Goal: Task Accomplishment & Management: Complete application form

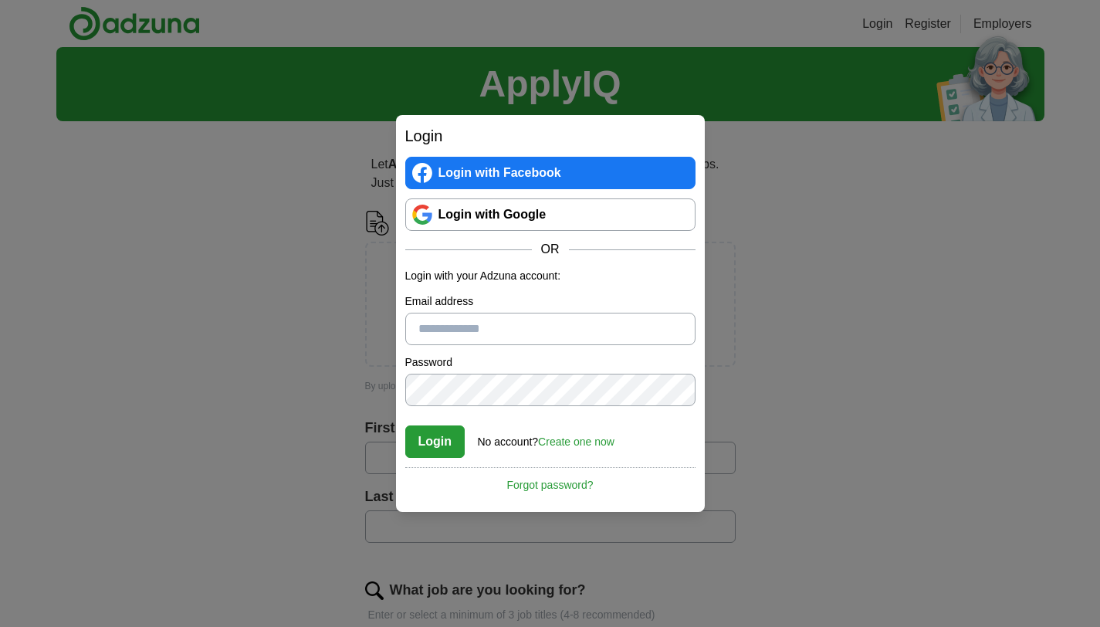
click at [584, 447] on link "Create one now" at bounding box center [576, 441] width 76 height 12
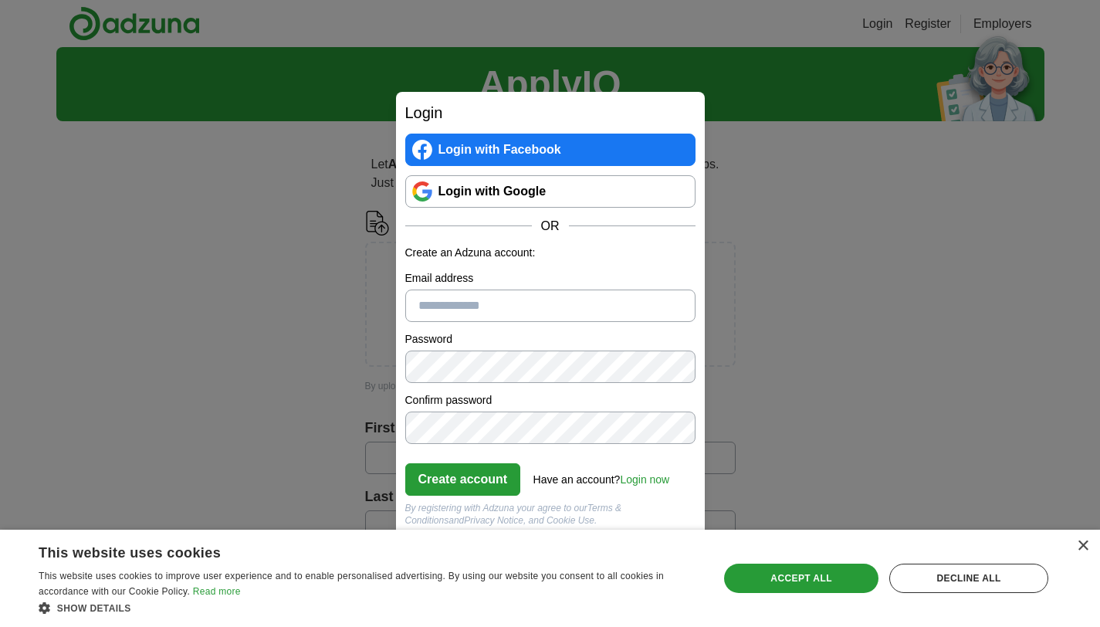
click at [468, 303] on input "Email address" at bounding box center [550, 305] width 290 height 32
type input "**********"
click at [405, 463] on button "Create account" at bounding box center [463, 479] width 116 height 32
click button "Create account" at bounding box center [463, 479] width 116 height 32
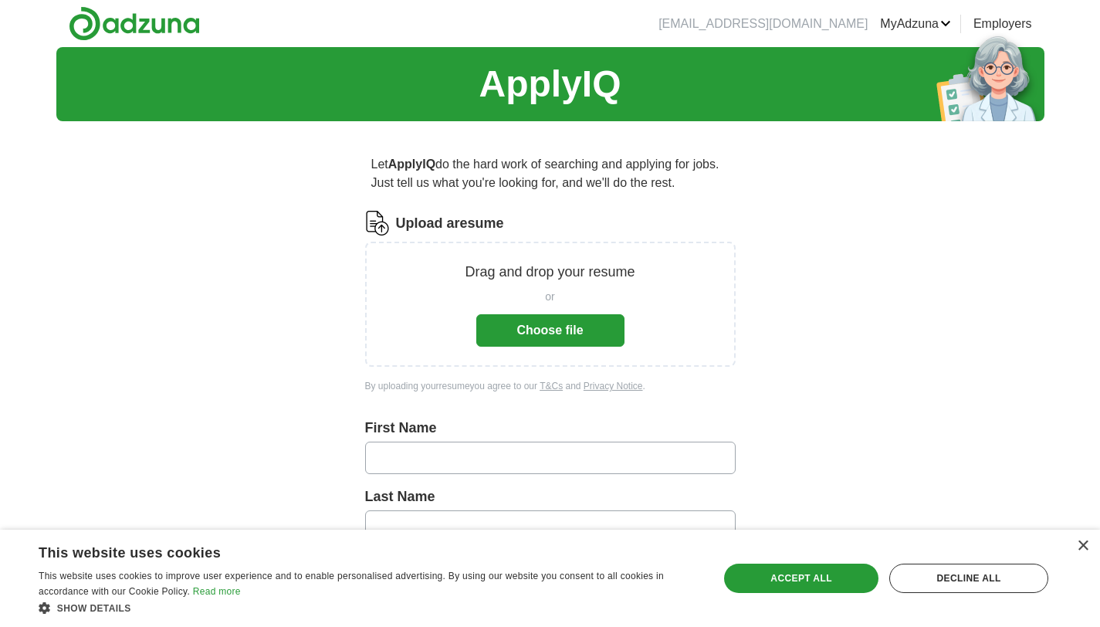
click at [549, 336] on button "Choose file" at bounding box center [550, 330] width 148 height 32
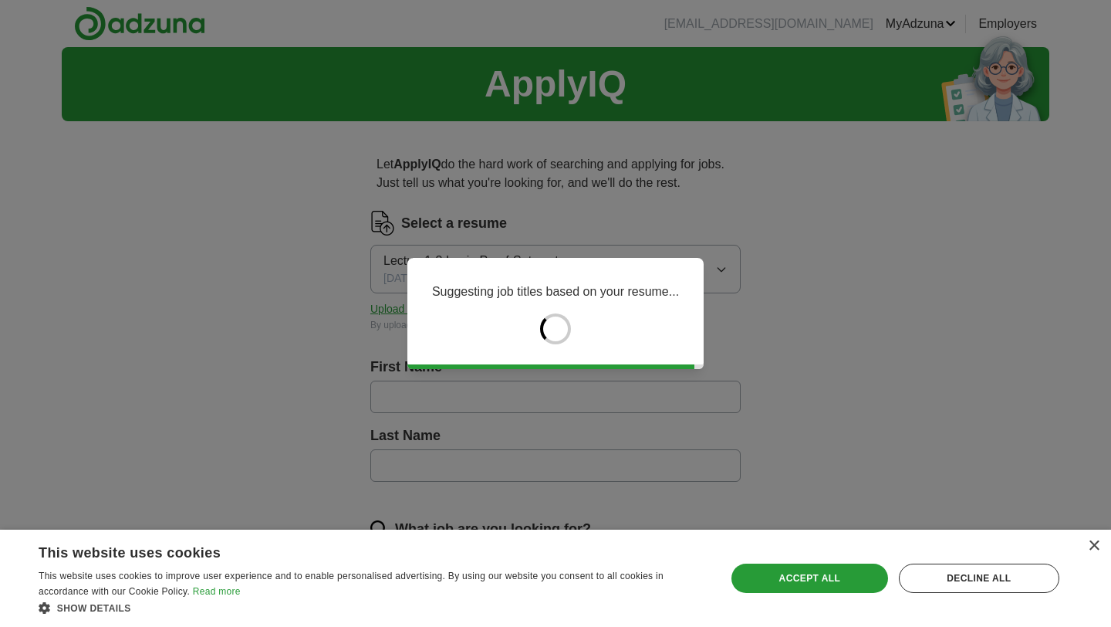
type input "****"
type input "**"
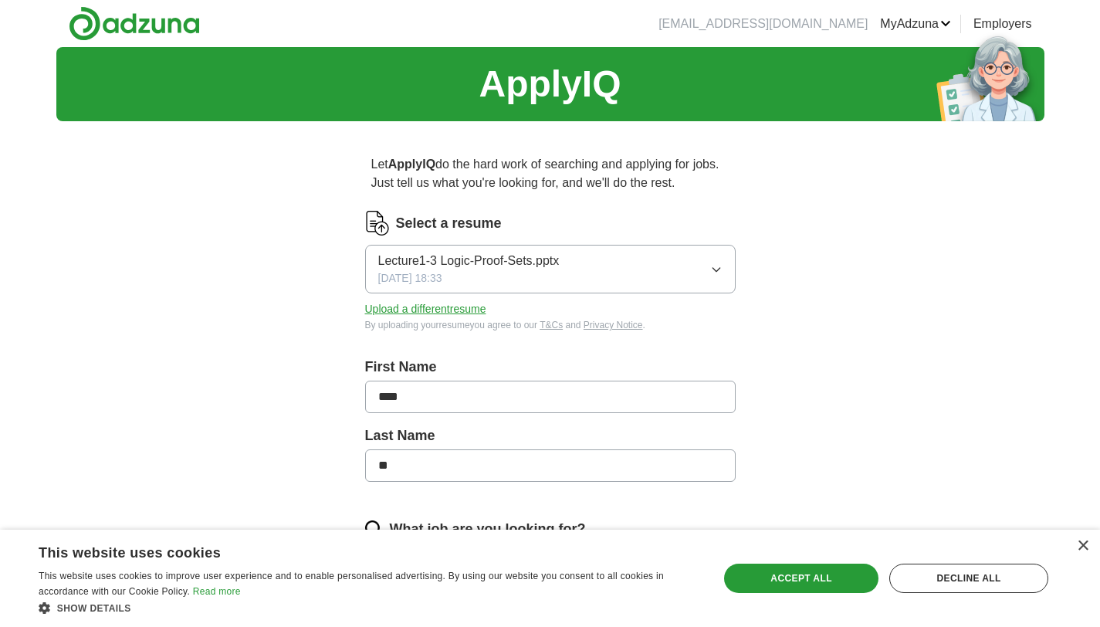
click at [712, 261] on button "Lecture1-3 Logic-Proof-Sets.pptx 09/03/2025, 18:33" at bounding box center [550, 269] width 370 height 49
click at [576, 264] on button "Lecture1-3 Logic-Proof-Sets.pptx 09/03/2025, 18:33" at bounding box center [550, 269] width 370 height 49
click at [433, 306] on button "Upload a different resume" at bounding box center [425, 309] width 121 height 16
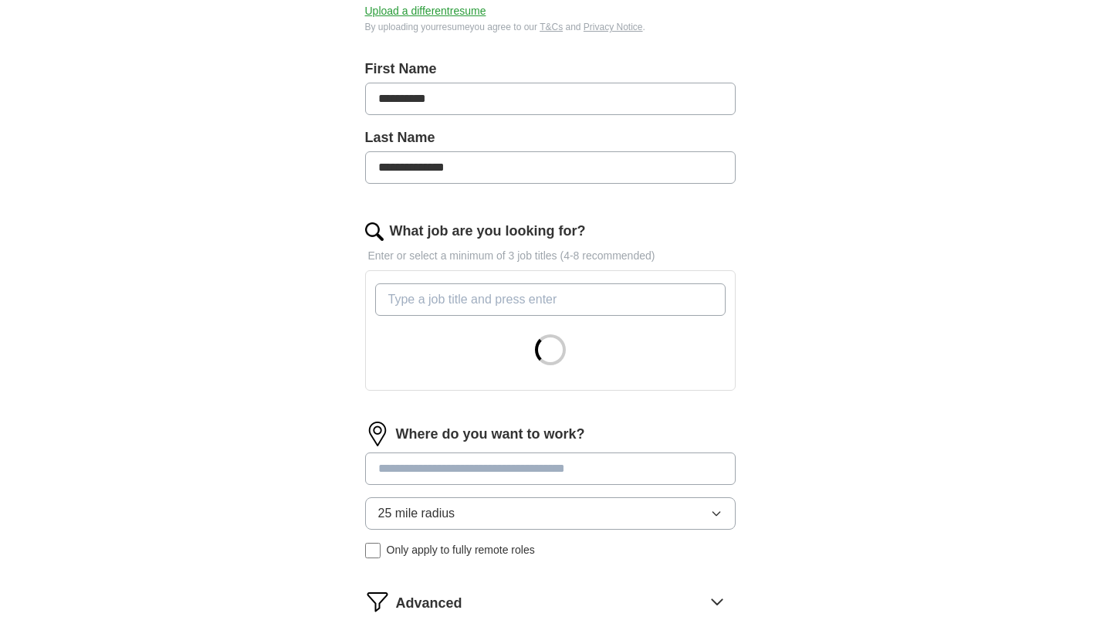
scroll to position [299, 0]
click at [469, 301] on input "What job are you looking for?" at bounding box center [550, 298] width 350 height 32
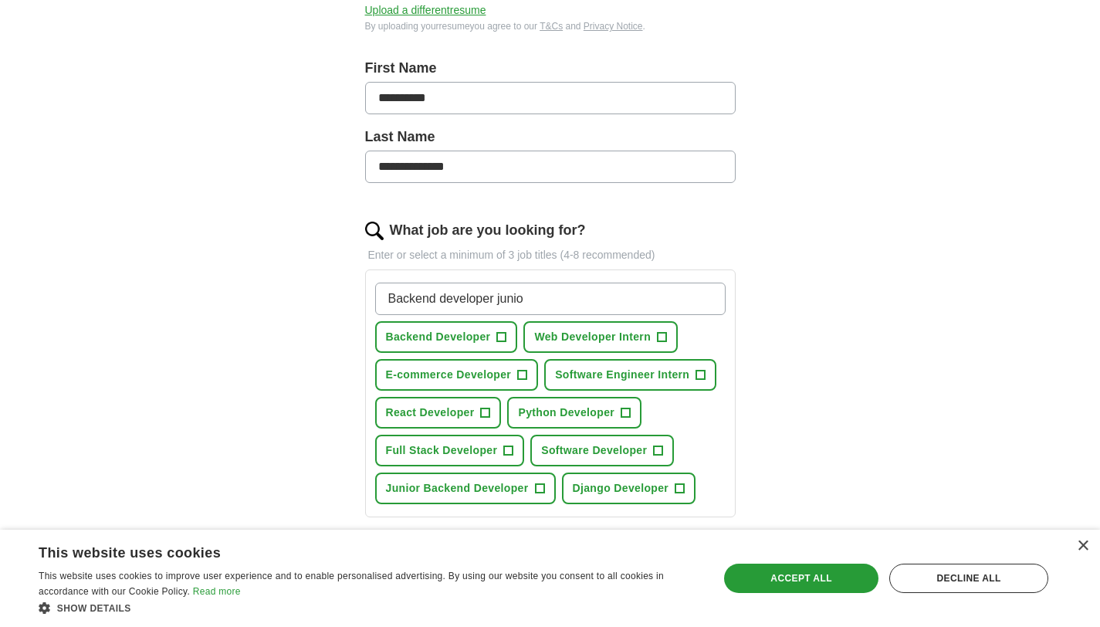
type input "Backend developer [PERSON_NAME]"
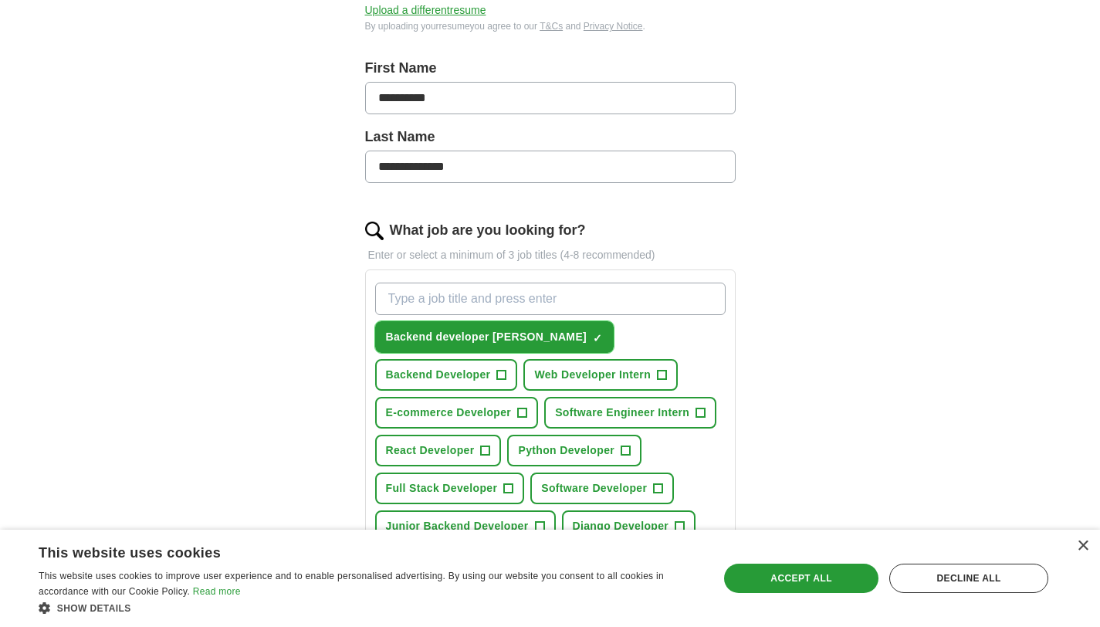
click at [528, 329] on button "Backend developer junior ✓ ×" at bounding box center [494, 337] width 239 height 32
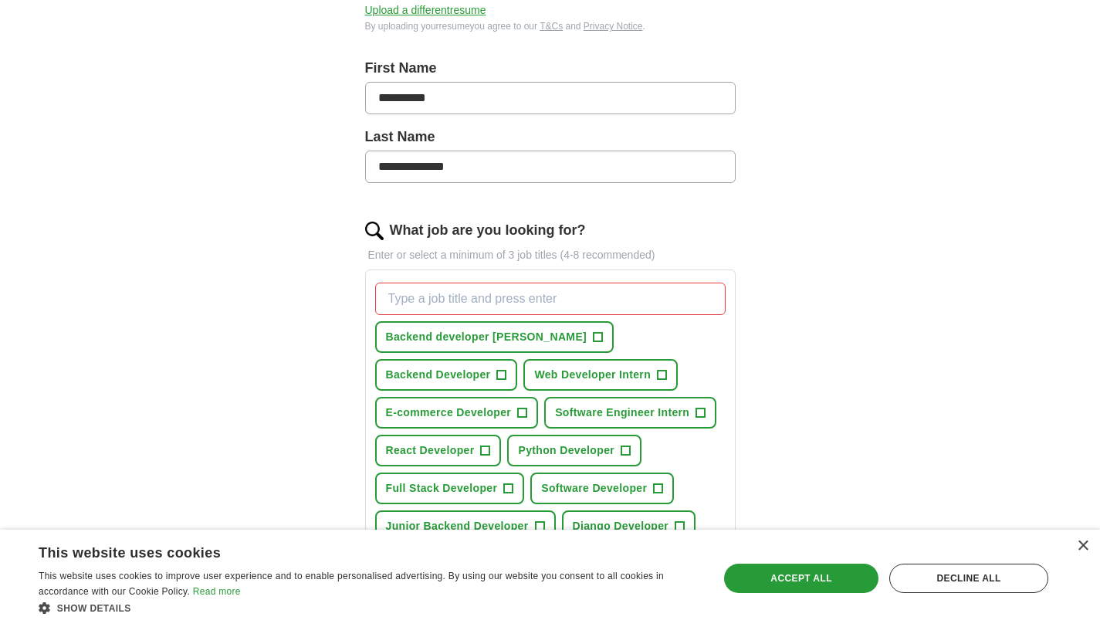
click at [460, 302] on input "What job are you looking for?" at bounding box center [550, 298] width 350 height 32
click at [491, 367] on span "Backend Developer" at bounding box center [438, 375] width 105 height 16
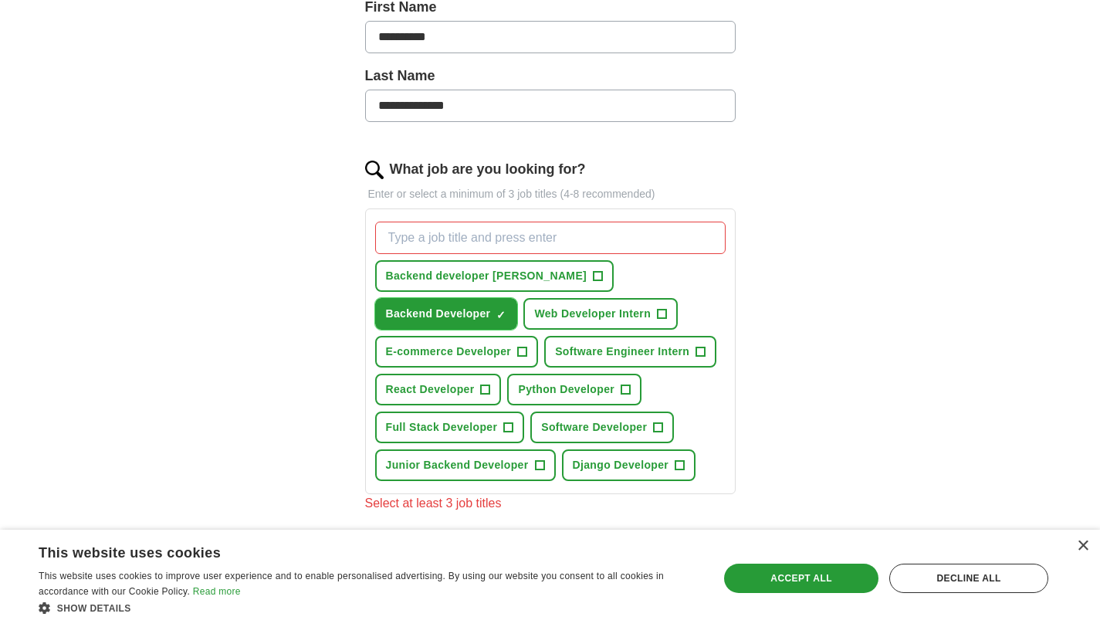
scroll to position [360, 0]
click at [491, 305] on span "Backend Developer" at bounding box center [438, 313] width 105 height 16
click at [529, 456] on span "Junior Backend Developer" at bounding box center [457, 464] width 143 height 16
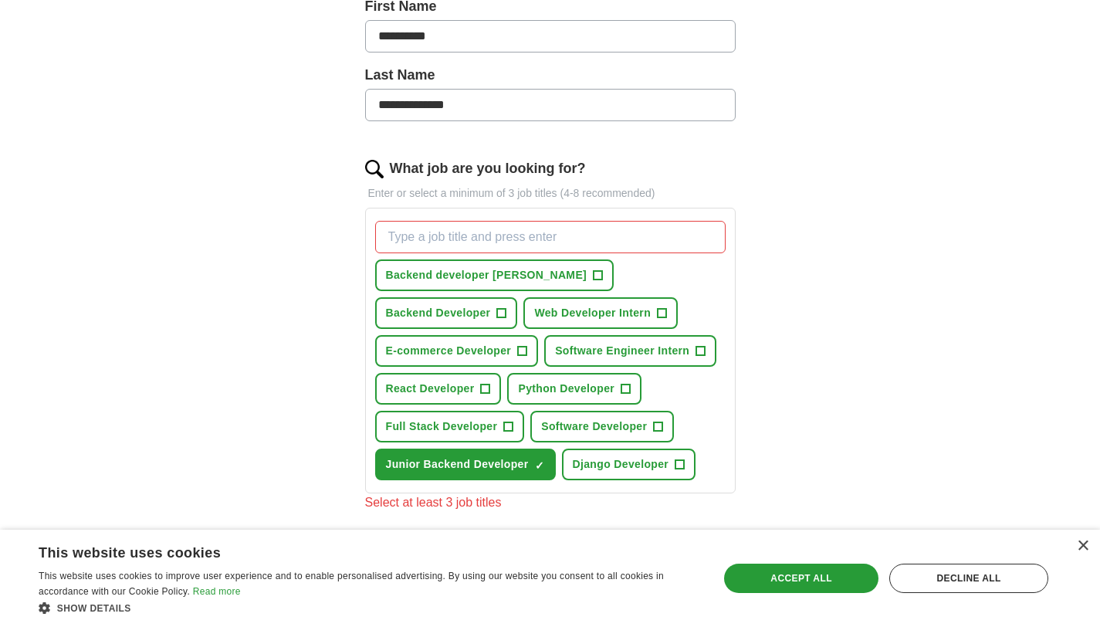
click at [434, 233] on input "What job are you looking for?" at bounding box center [550, 237] width 350 height 32
type input "Junior Software Developer"
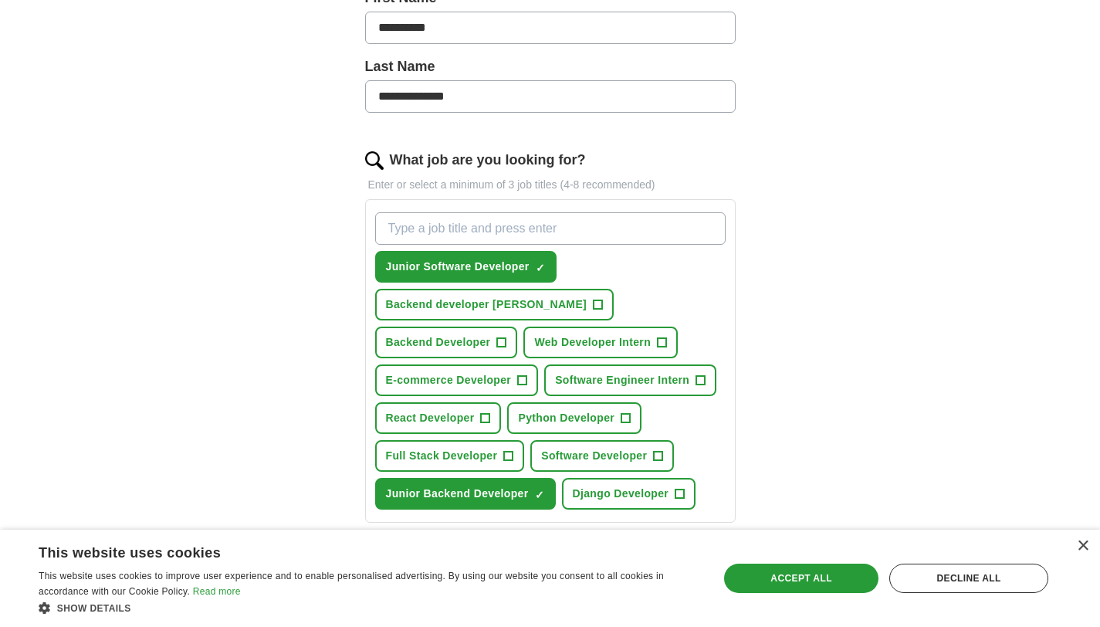
scroll to position [370, 0]
click at [696, 381] on span "+" at bounding box center [700, 380] width 9 height 12
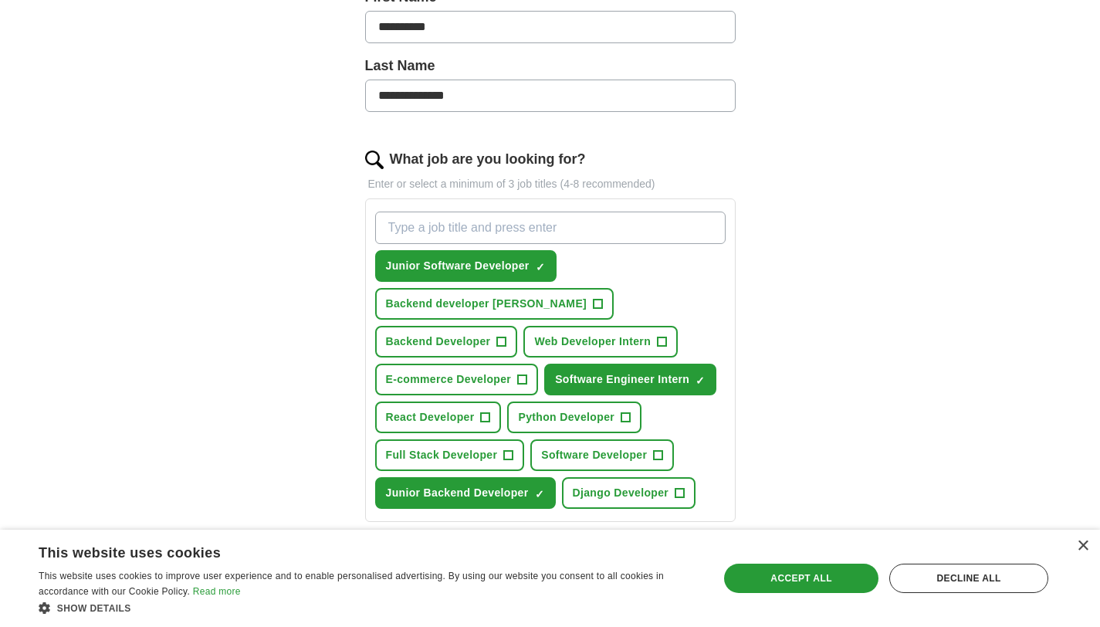
click at [494, 223] on input "What job are you looking for?" at bounding box center [550, 227] width 350 height 32
type input "Backend Developer Intern"
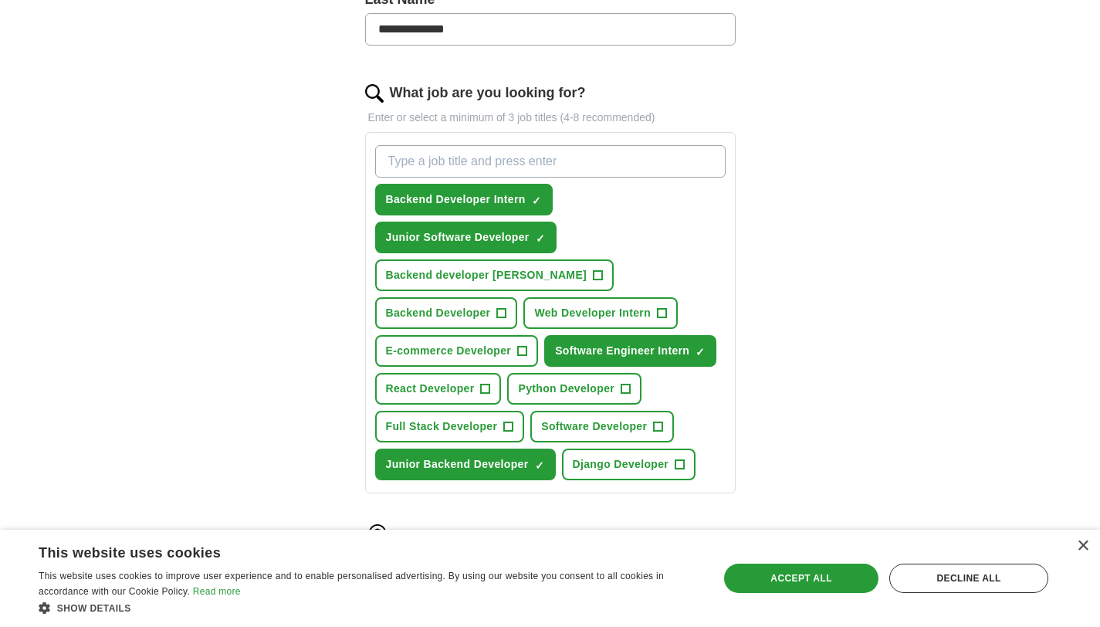
scroll to position [437, 0]
click at [530, 422] on button "Software Developer +" at bounding box center [602, 426] width 144 height 32
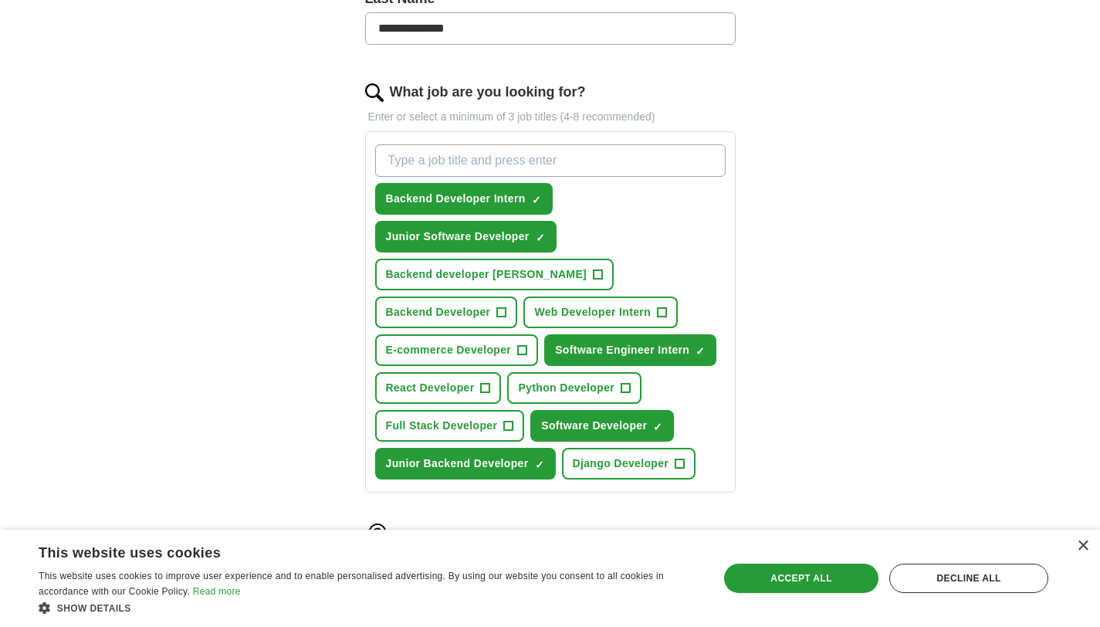
click at [451, 166] on input "What job are you looking for?" at bounding box center [550, 160] width 350 height 32
type input "Software Developer Intern"
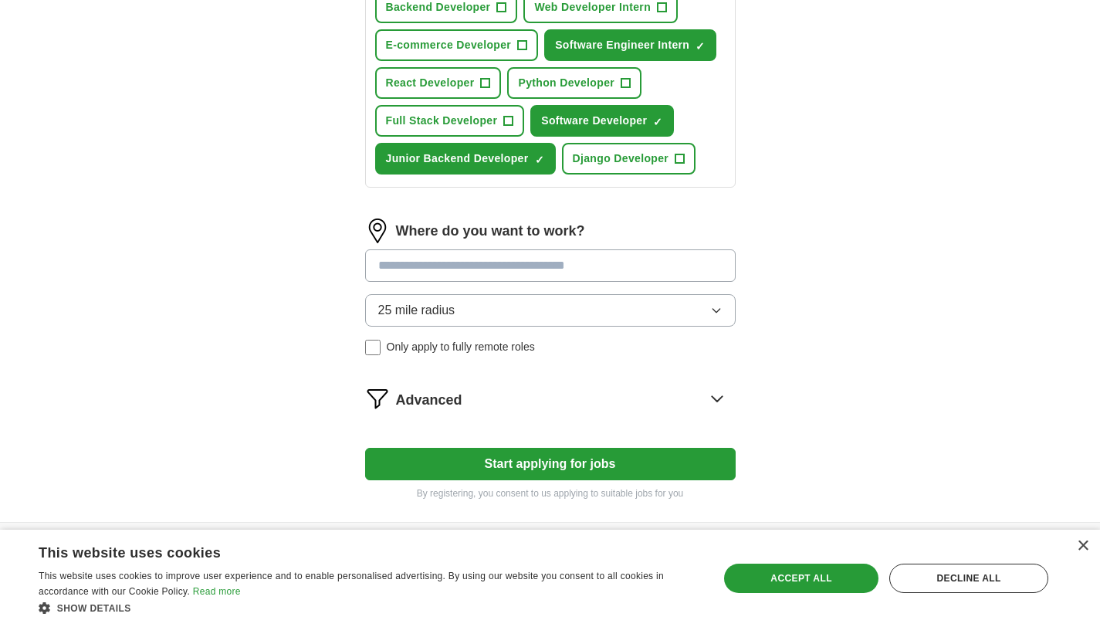
scroll to position [783, 0]
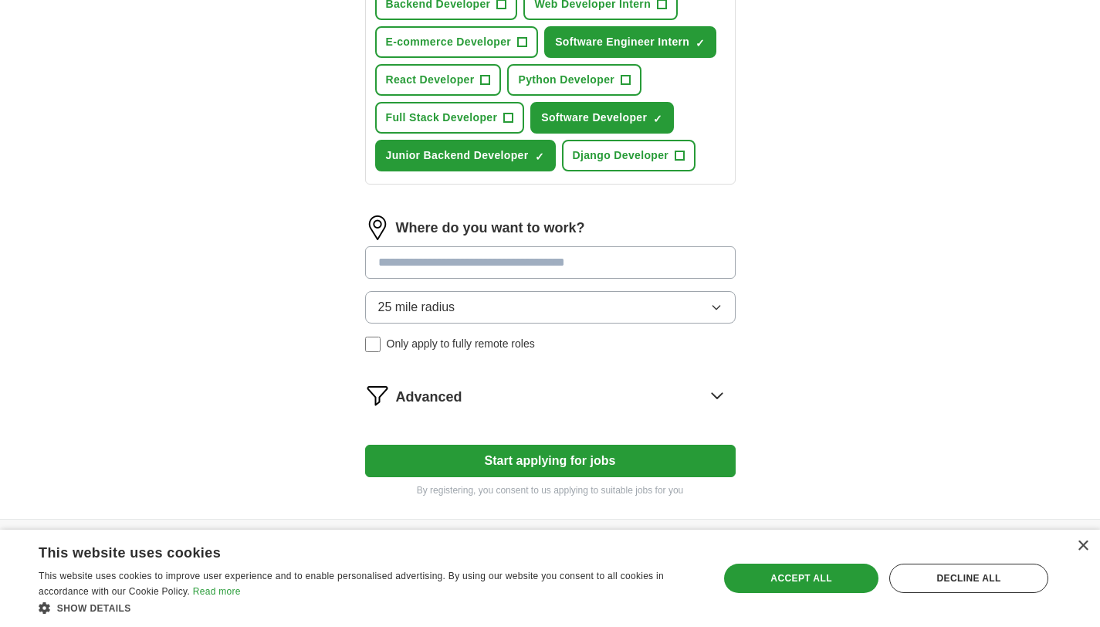
click at [492, 260] on input at bounding box center [550, 262] width 370 height 32
click at [460, 302] on div "Where do you want to work? 25 mile radius Only apply to fully remote roles" at bounding box center [550, 289] width 370 height 149
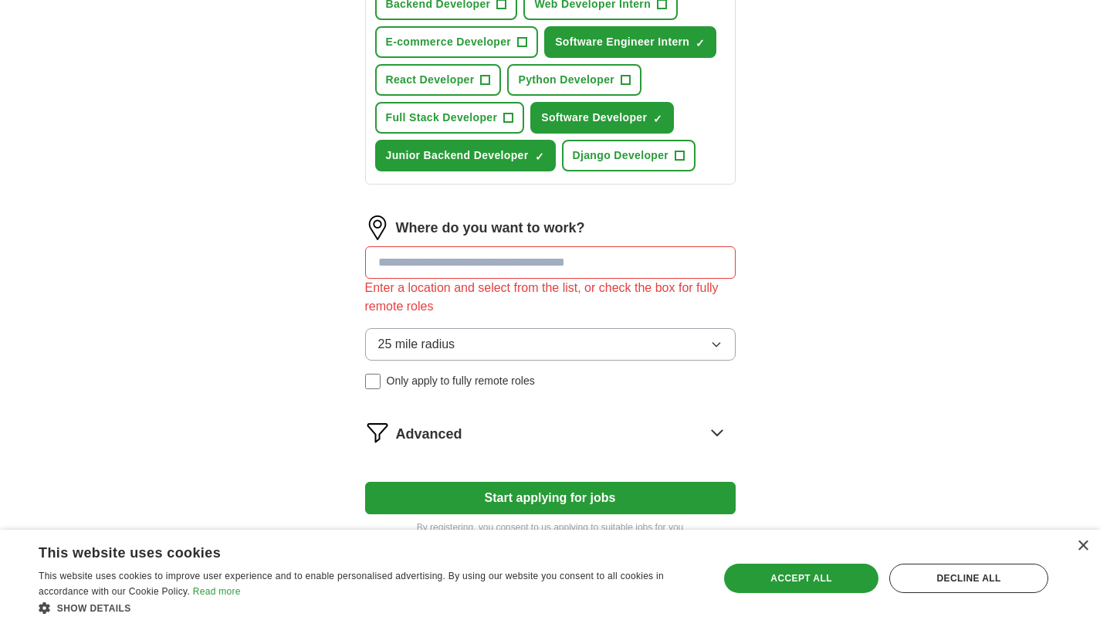
click at [458, 270] on input at bounding box center [550, 262] width 370 height 32
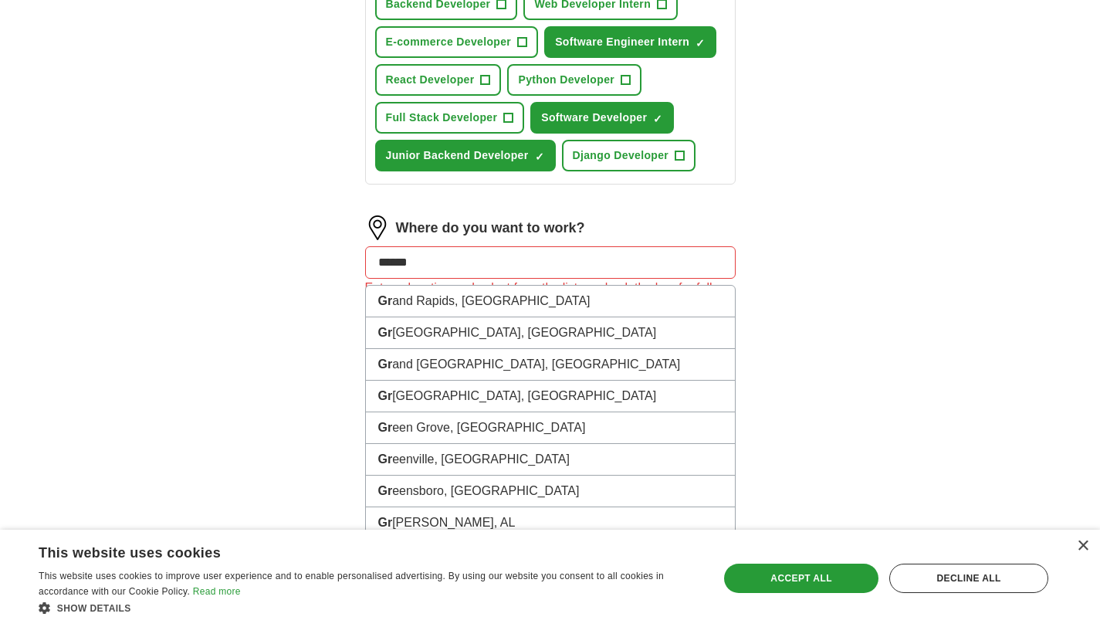
type input "*****"
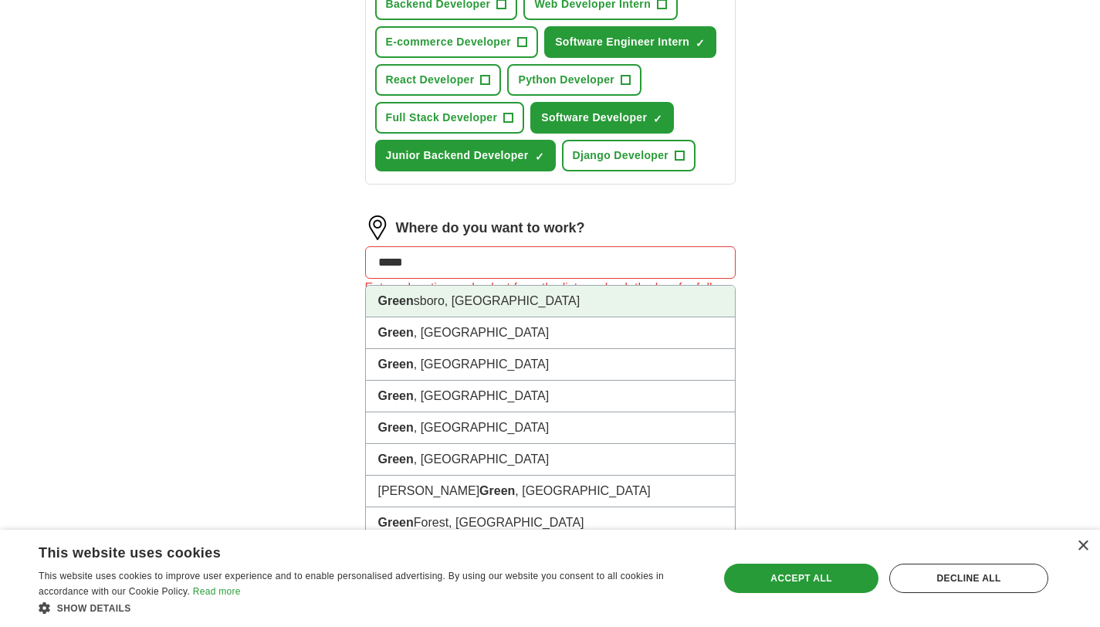
click at [471, 297] on li "Green sboro, [GEOGRAPHIC_DATA]" at bounding box center [550, 302] width 369 height 32
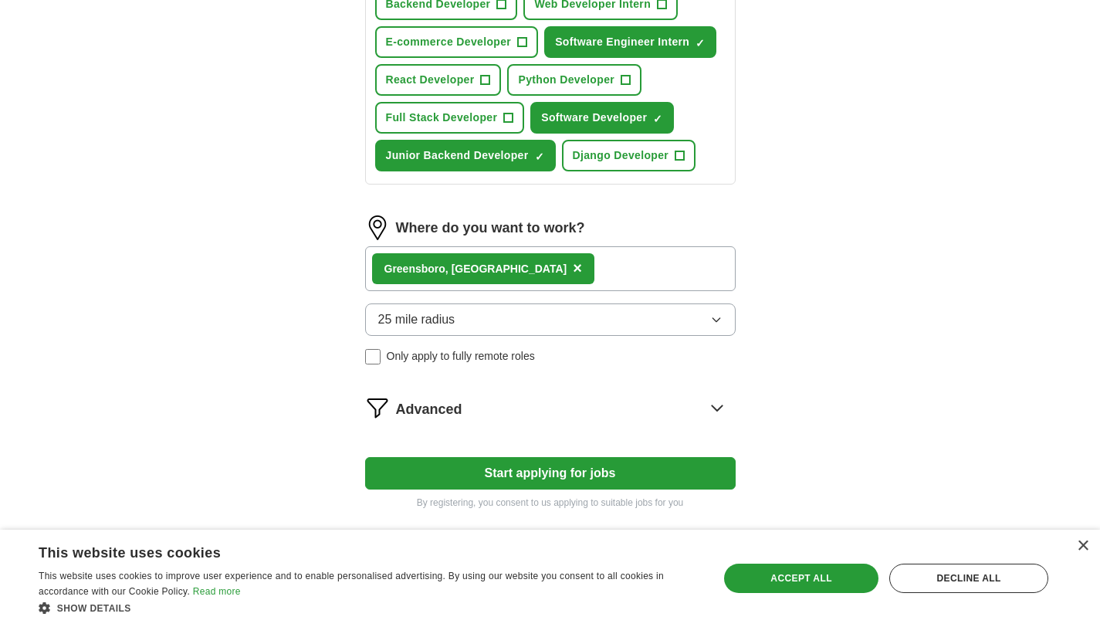
click at [478, 320] on button "25 mile radius" at bounding box center [550, 319] width 370 height 32
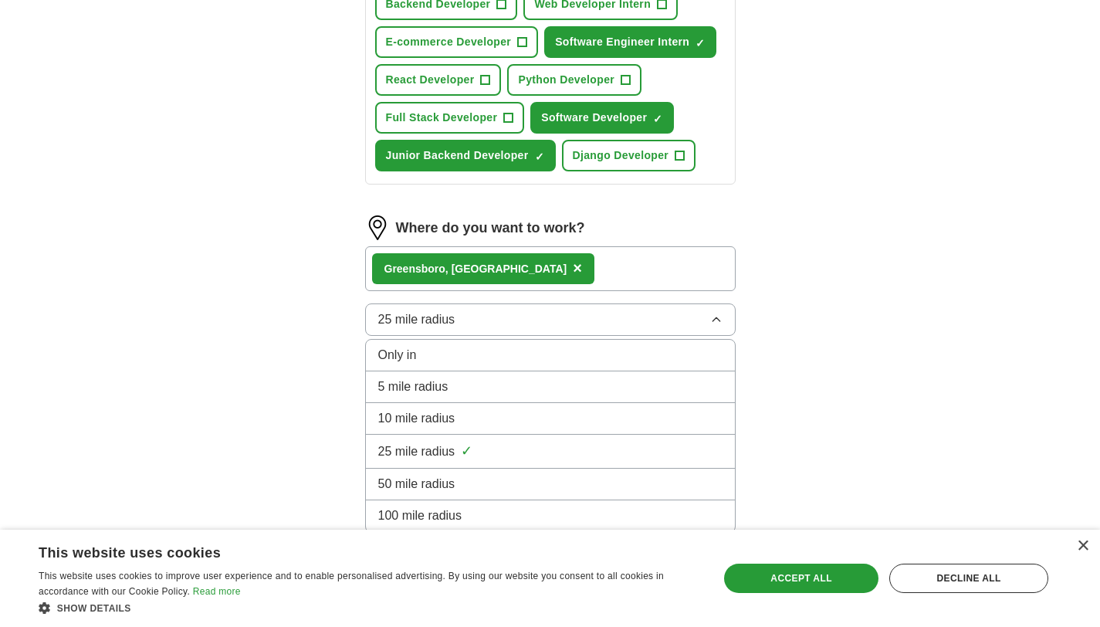
scroll to position [843, 0]
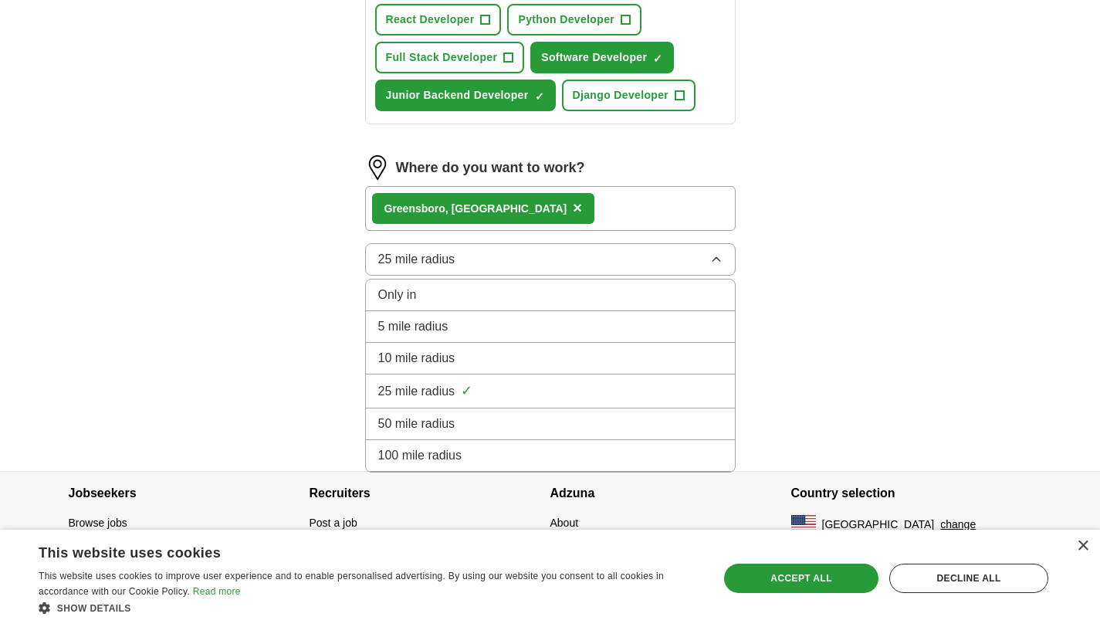
click at [443, 451] on span "100 mile radius" at bounding box center [420, 455] width 84 height 19
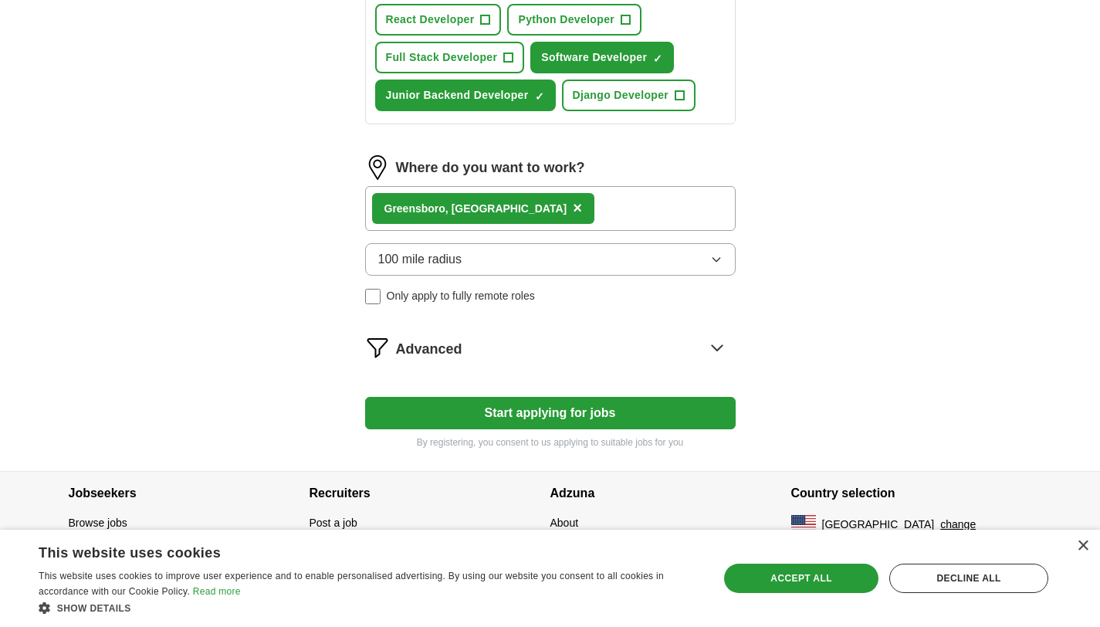
click at [431, 343] on span "Advanced" at bounding box center [429, 349] width 66 height 21
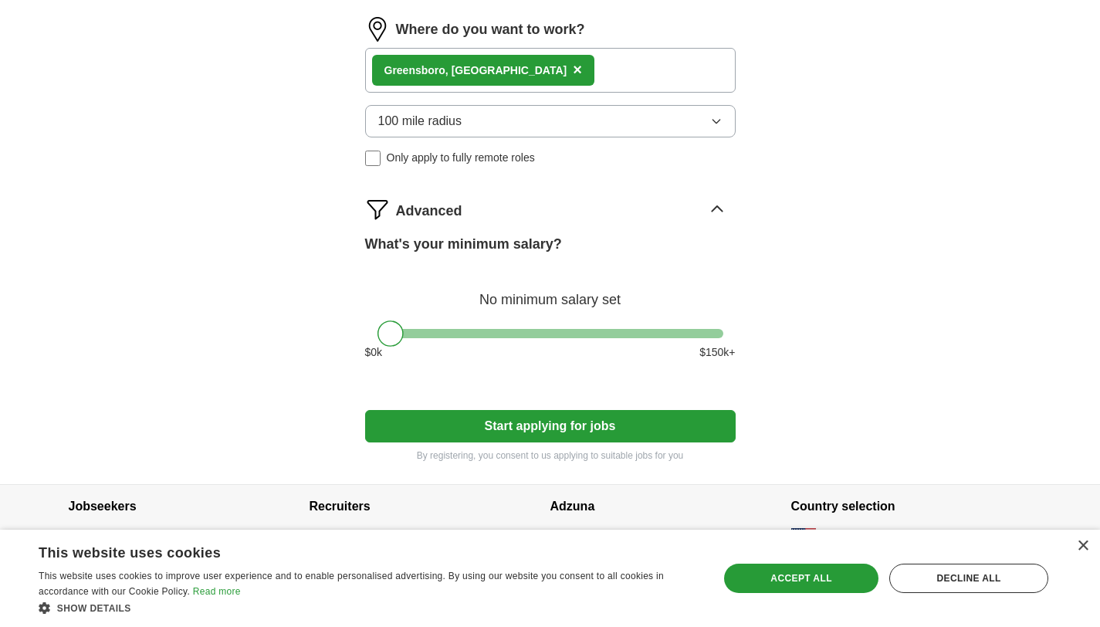
scroll to position [994, 0]
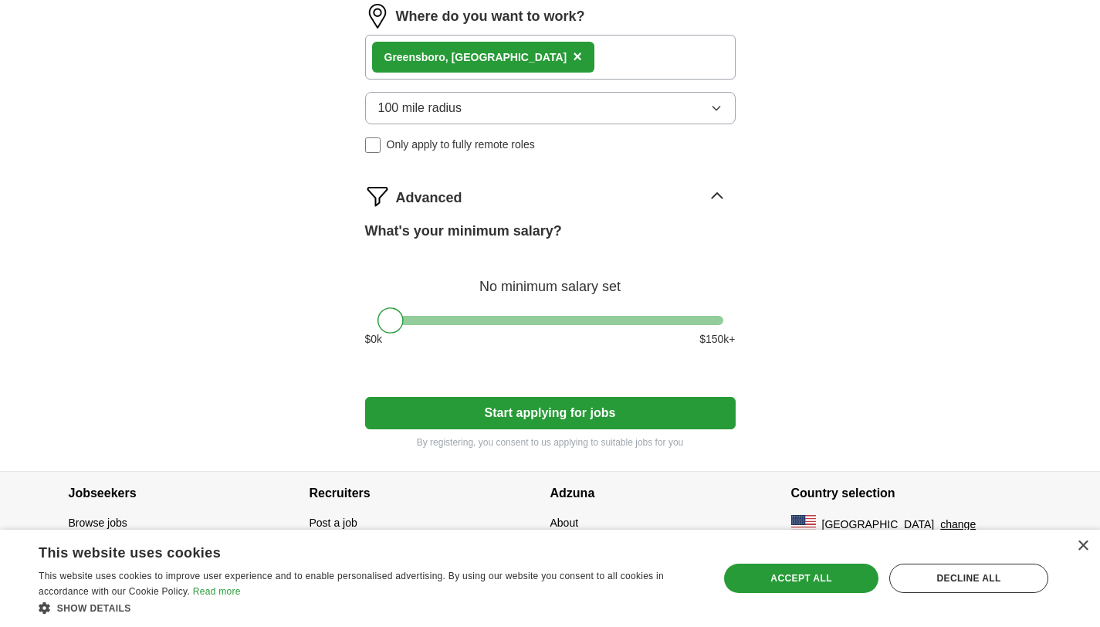
click at [503, 406] on button "Start applying for jobs" at bounding box center [550, 413] width 370 height 32
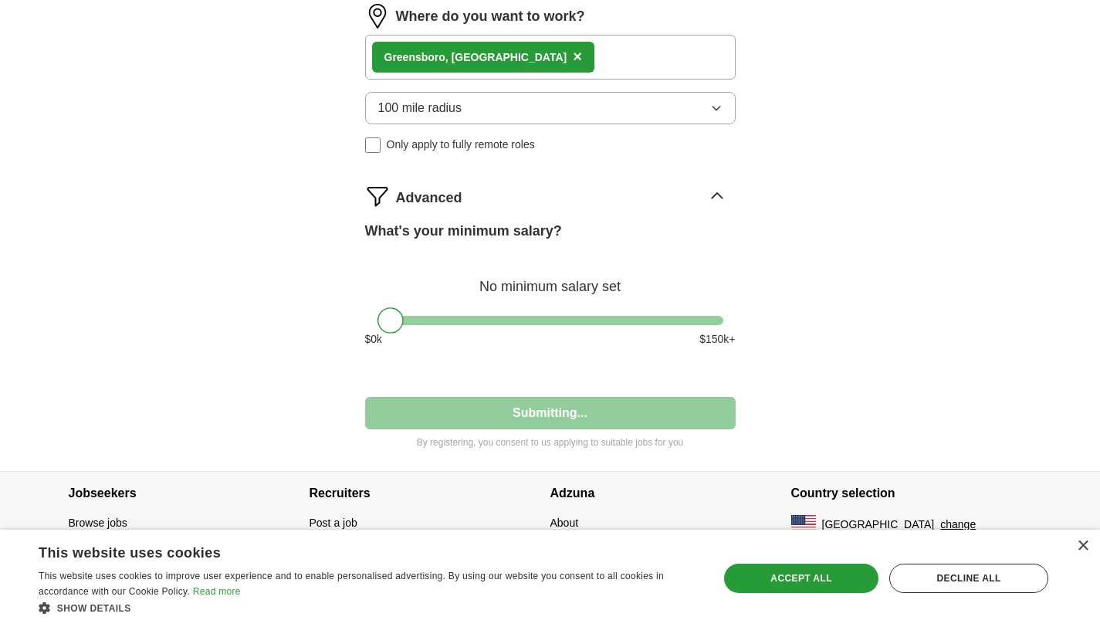
select select "**"
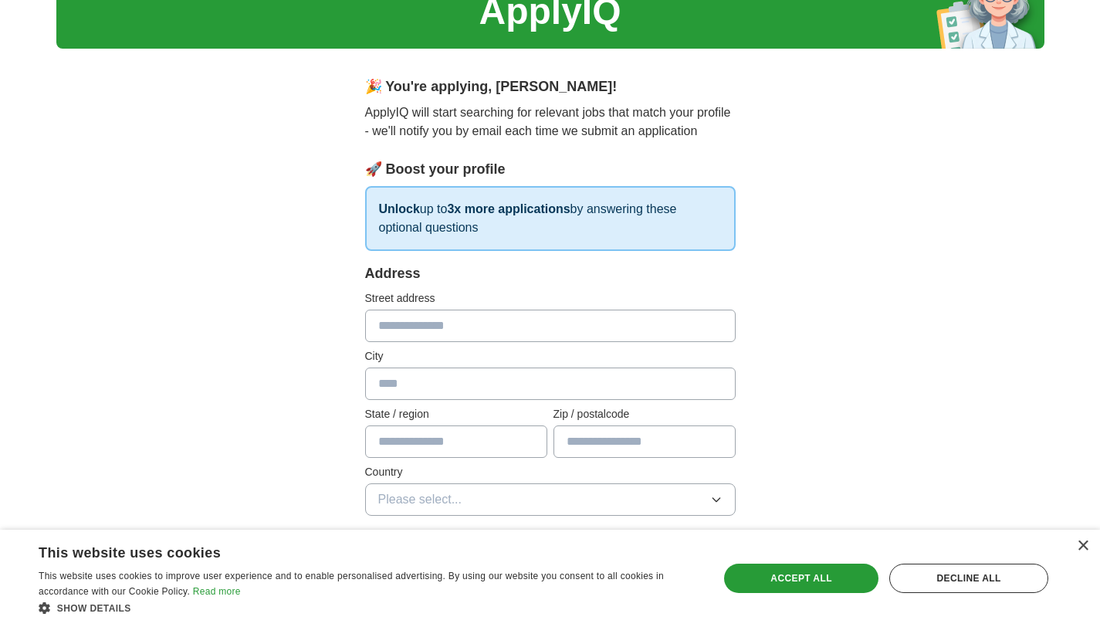
scroll to position [73, 0]
click at [459, 329] on input "text" at bounding box center [550, 325] width 370 height 32
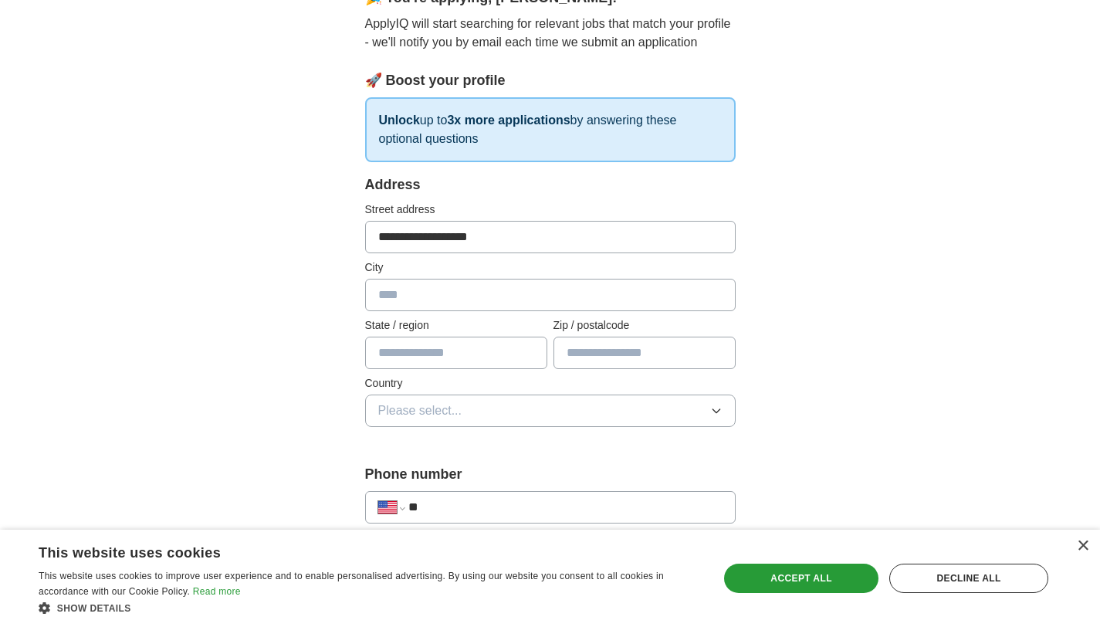
scroll to position [164, 0]
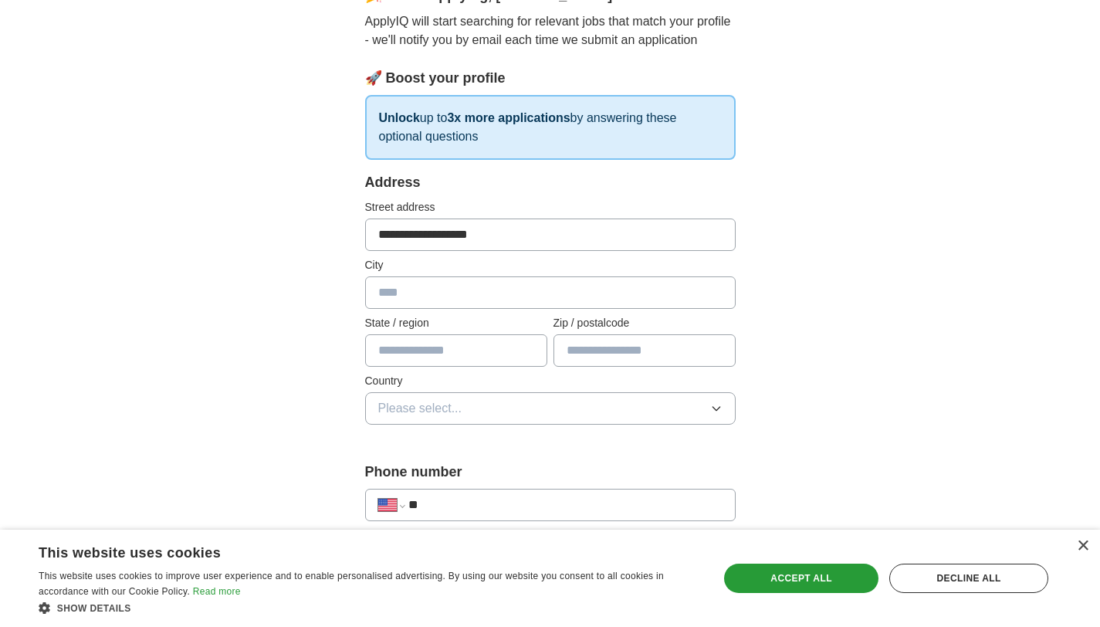
type input "**********"
click at [418, 298] on input "text" at bounding box center [550, 292] width 370 height 32
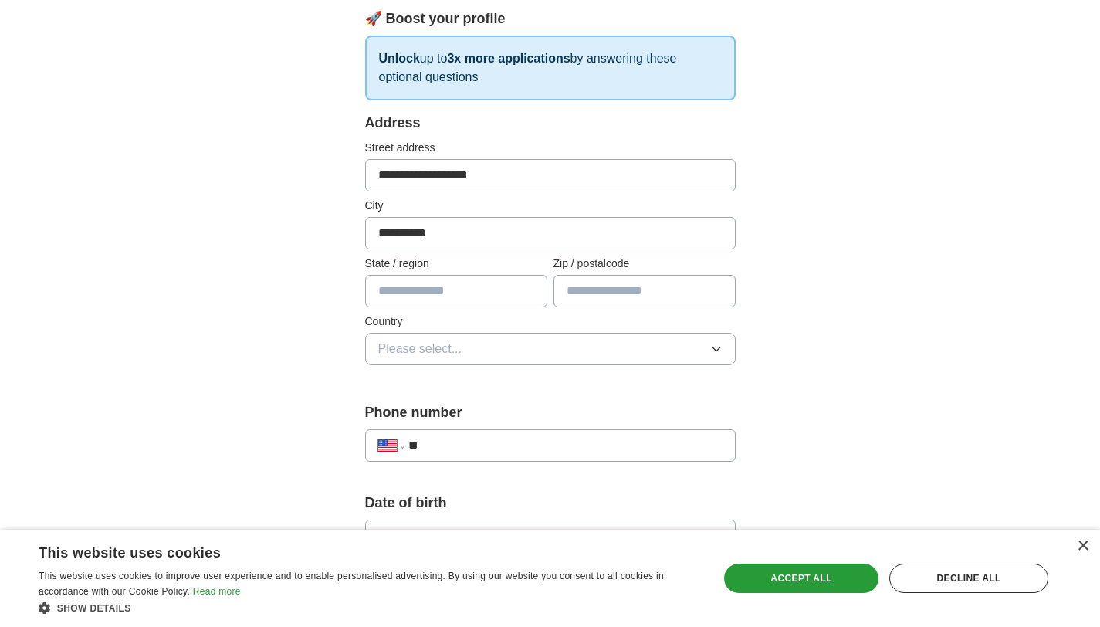
scroll to position [224, 0]
type input "**********"
click at [431, 292] on input "text" at bounding box center [456, 290] width 182 height 32
type input "**"
click at [583, 293] on input "text" at bounding box center [644, 290] width 182 height 32
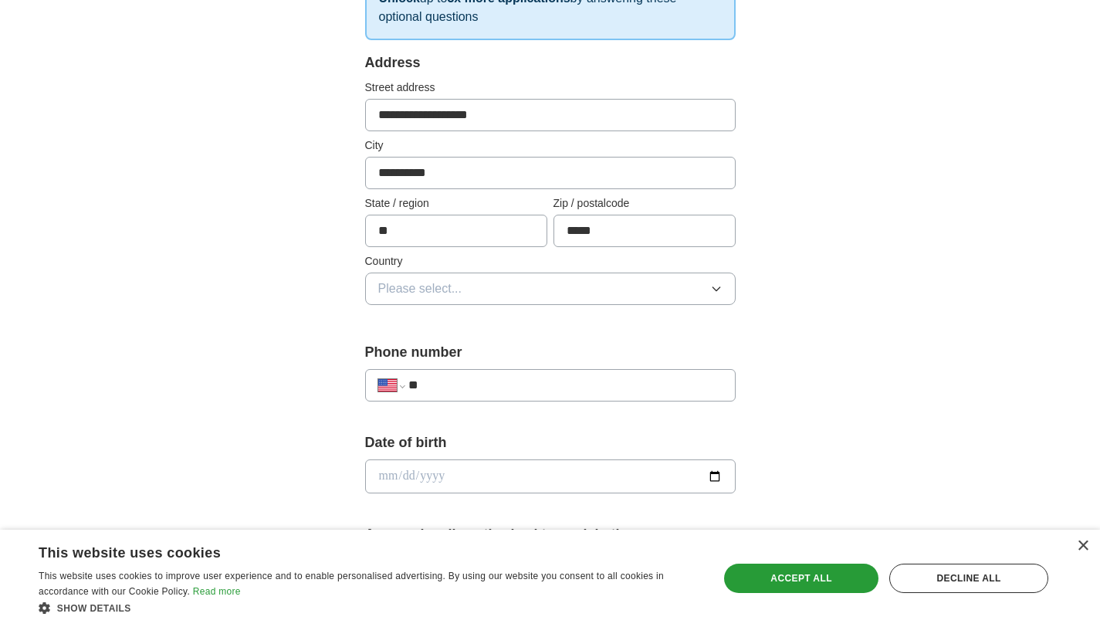
scroll to position [284, 0]
type input "*****"
click at [532, 286] on button "Please select..." at bounding box center [550, 288] width 370 height 32
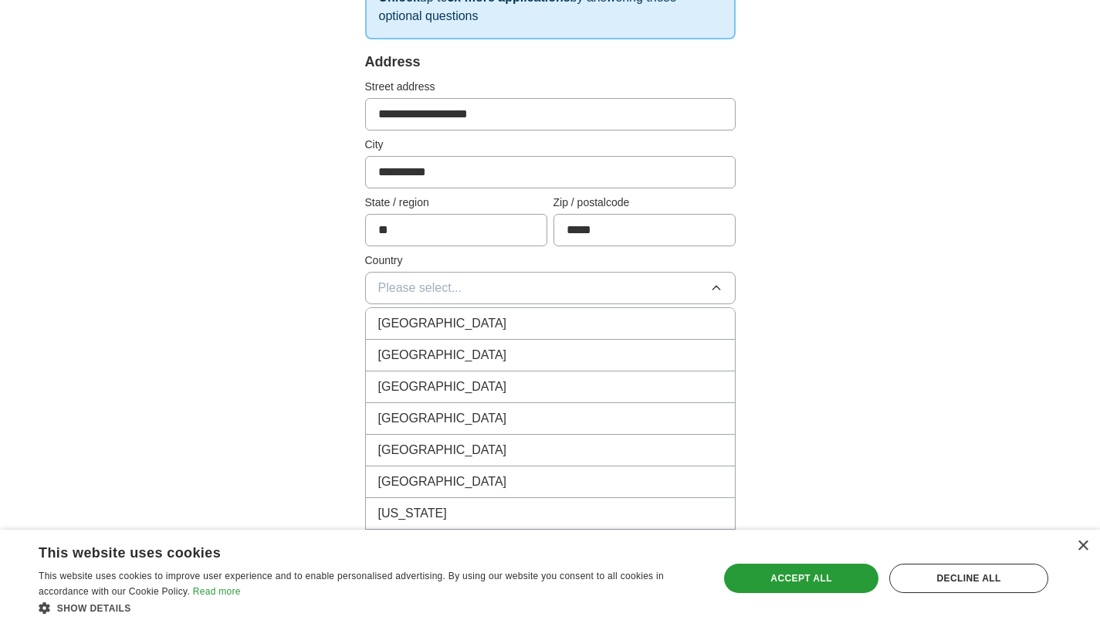
click at [455, 357] on div "[GEOGRAPHIC_DATA]" at bounding box center [550, 355] width 344 height 19
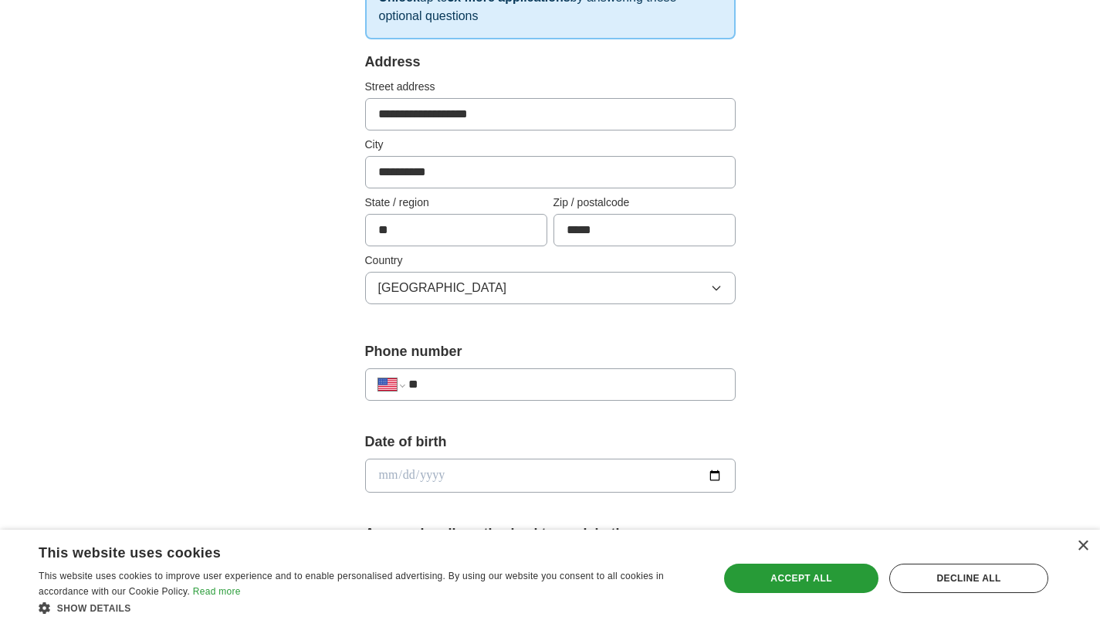
click at [455, 377] on input "**" at bounding box center [564, 384] width 313 height 19
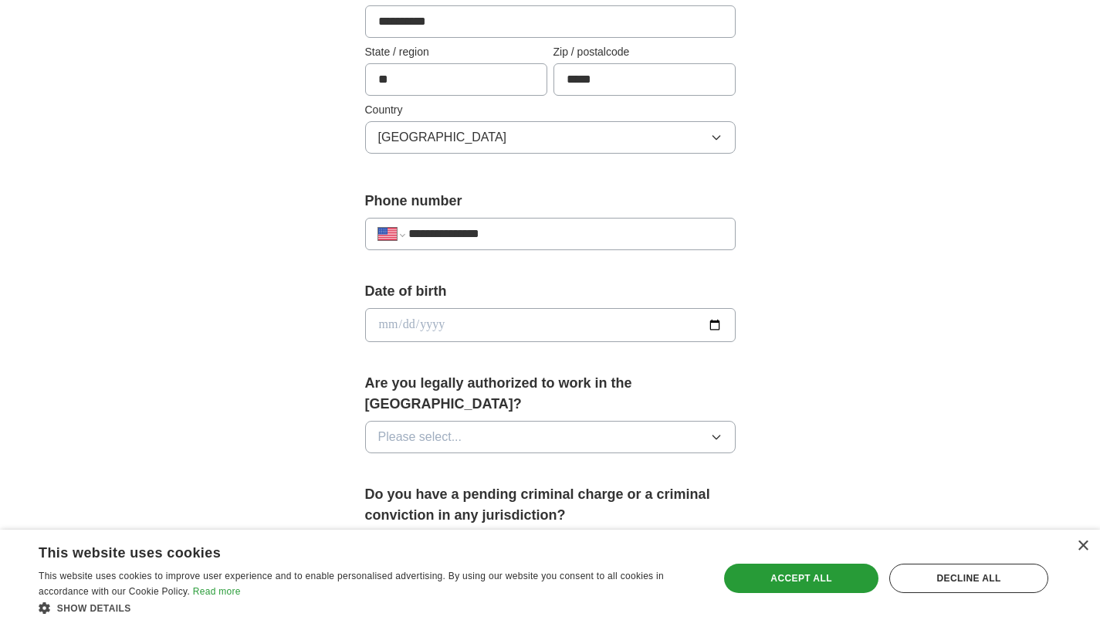
scroll to position [435, 0]
type input "**********"
click at [472, 324] on input "date" at bounding box center [550, 324] width 370 height 34
click at [719, 330] on input "date" at bounding box center [550, 324] width 370 height 34
click at [433, 324] on input "**********" at bounding box center [550, 324] width 370 height 34
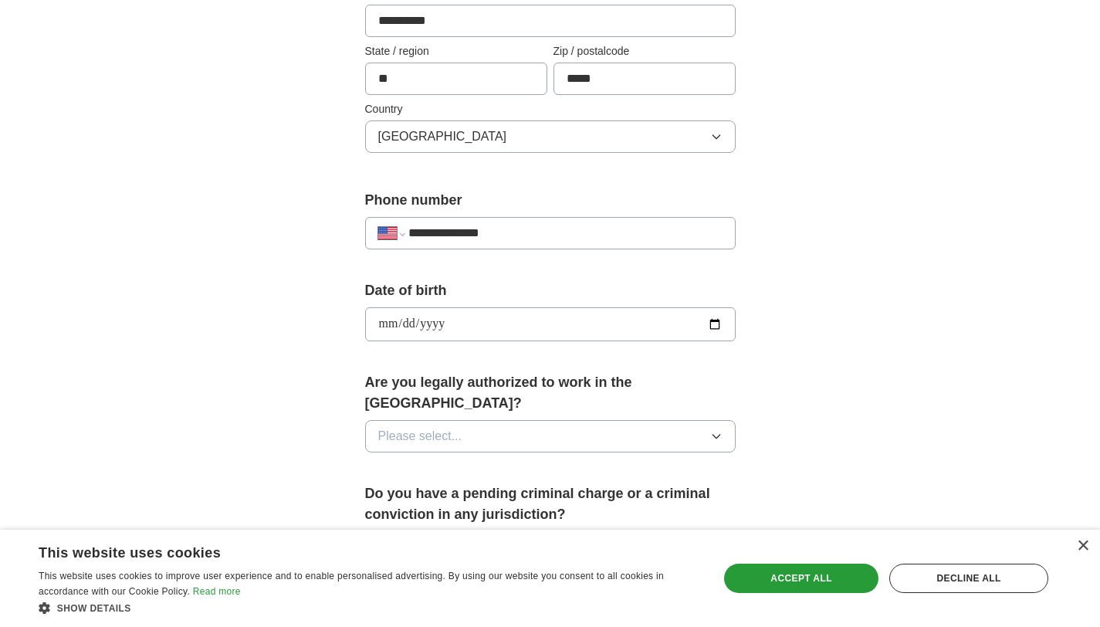
click at [716, 326] on input "**********" at bounding box center [550, 324] width 370 height 34
type input "**********"
click at [474, 420] on button "Please select..." at bounding box center [550, 436] width 370 height 32
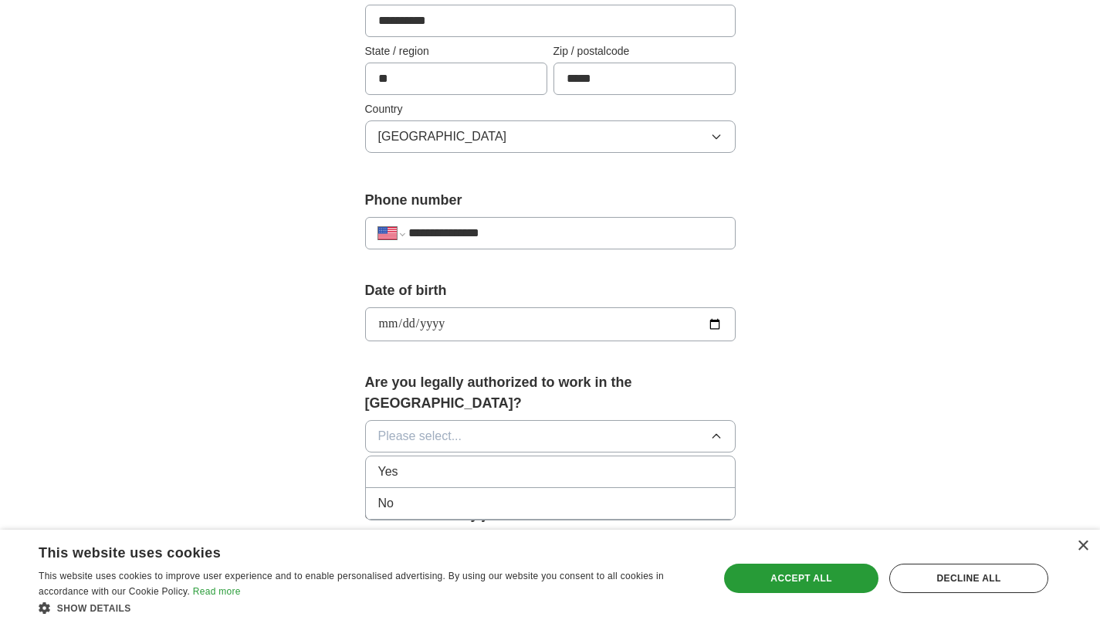
click at [419, 462] on div "Yes" at bounding box center [550, 471] width 344 height 19
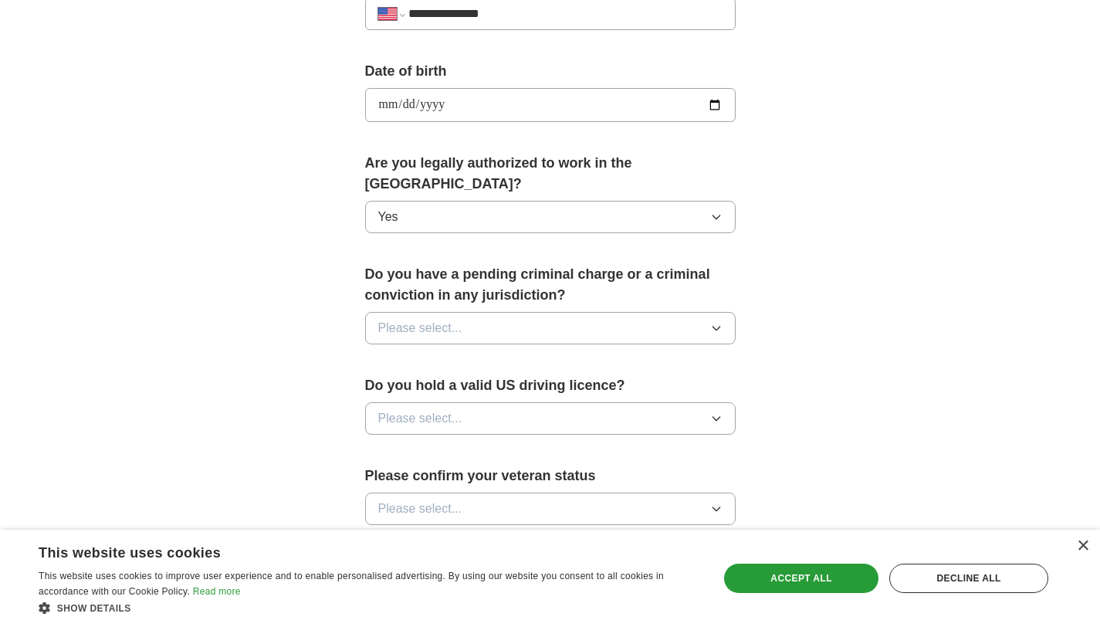
scroll to position [655, 0]
click at [506, 311] on button "Please select..." at bounding box center [550, 327] width 370 height 32
click at [428, 385] on div "No" at bounding box center [550, 394] width 344 height 19
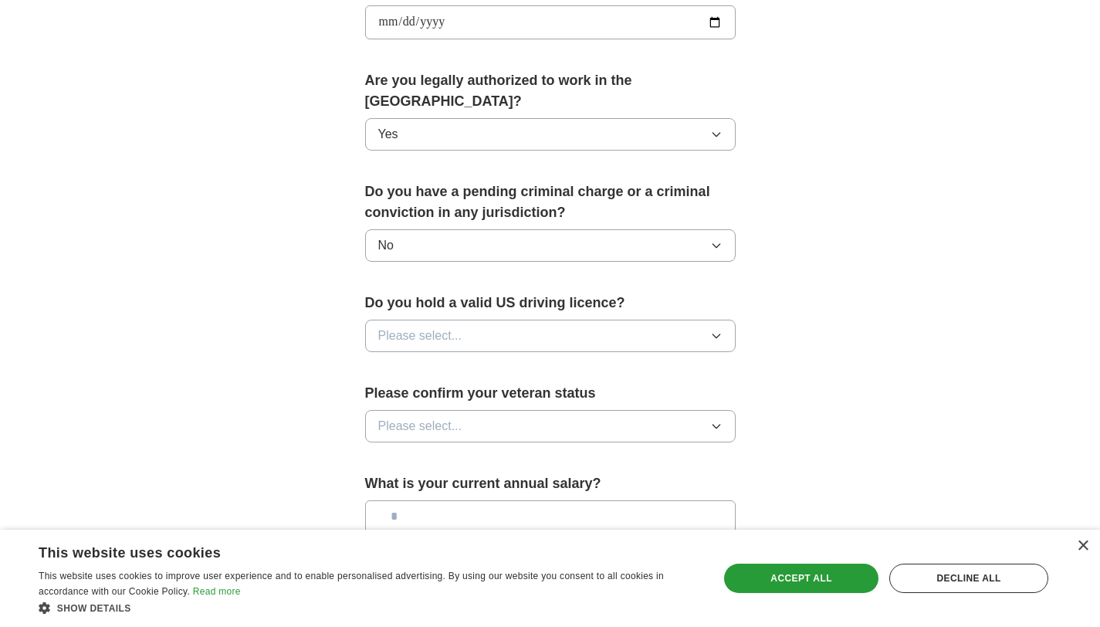
scroll to position [738, 0]
click at [485, 319] on button "Please select..." at bounding box center [550, 335] width 370 height 32
click at [427, 361] on div "Yes" at bounding box center [550, 370] width 344 height 19
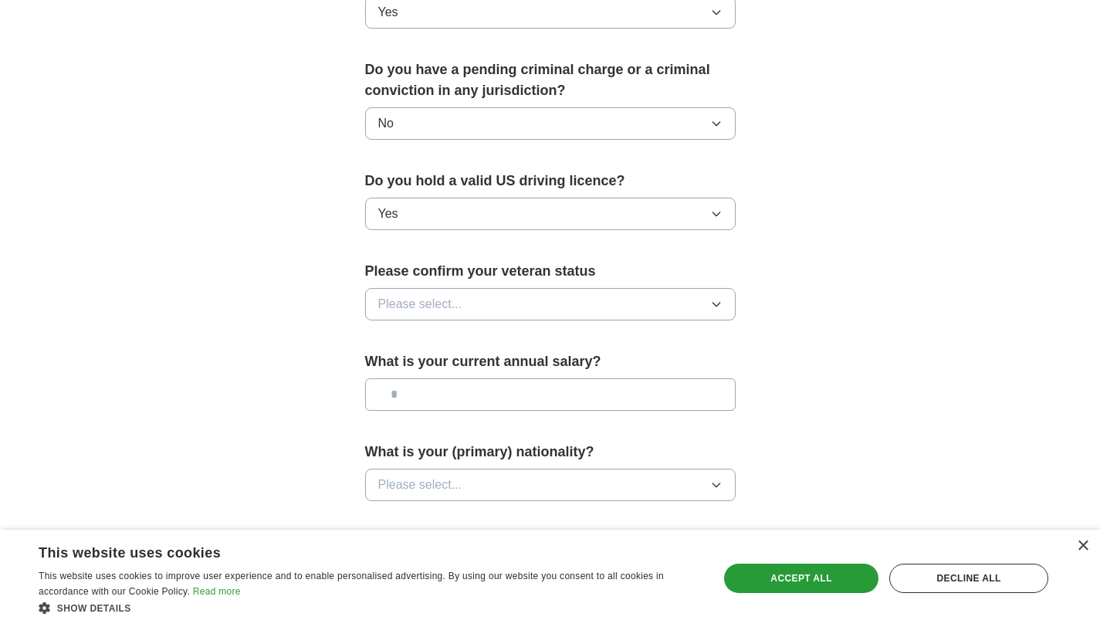
scroll to position [861, 0]
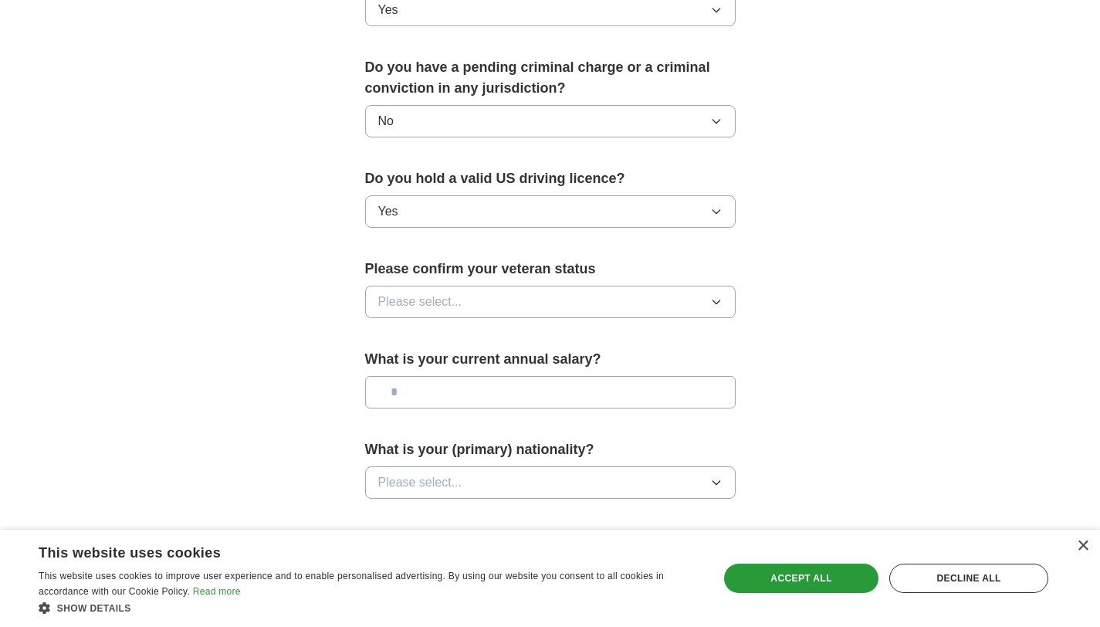
click at [482, 286] on button "Please select..." at bounding box center [550, 302] width 370 height 32
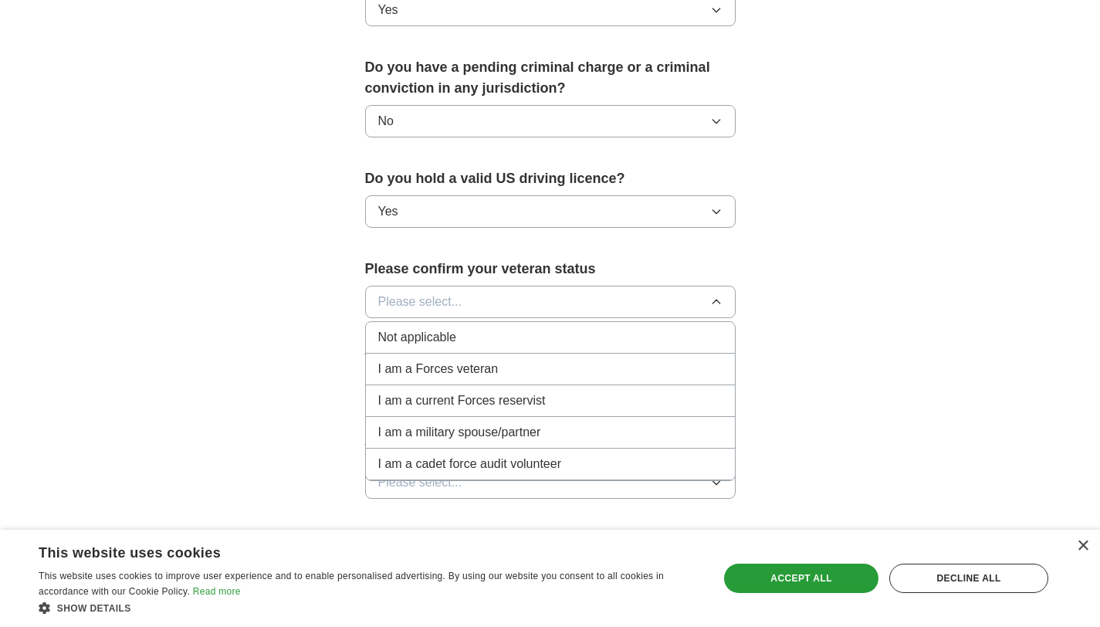
click at [459, 326] on li "Not applicable" at bounding box center [550, 338] width 369 height 32
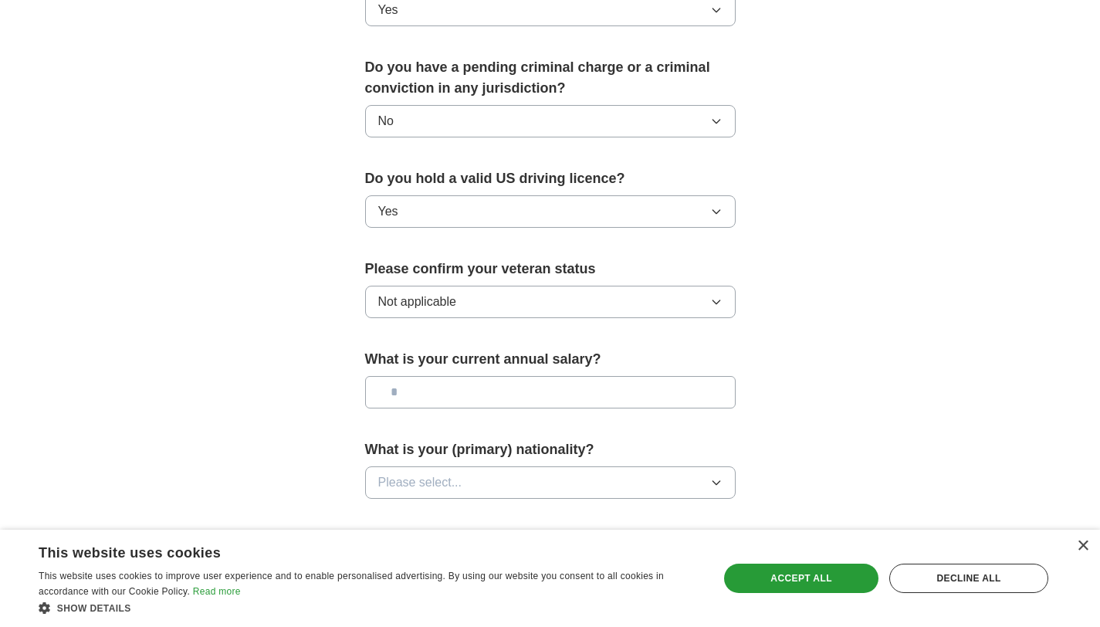
click at [482, 376] on input "text" at bounding box center [550, 392] width 370 height 32
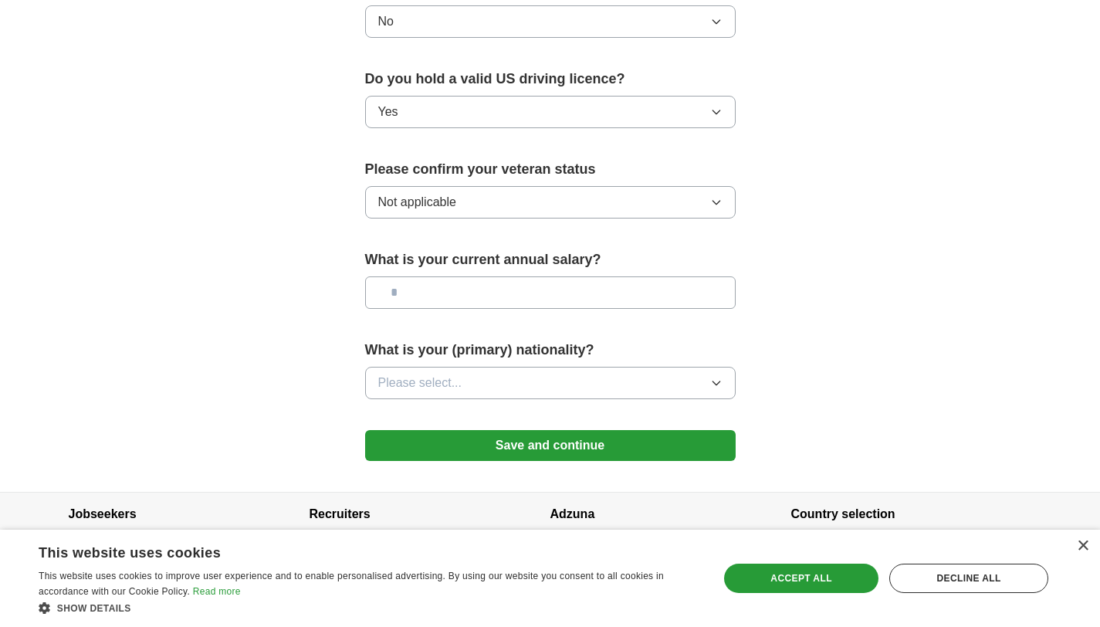
click at [526, 367] on button "Please select..." at bounding box center [550, 383] width 370 height 32
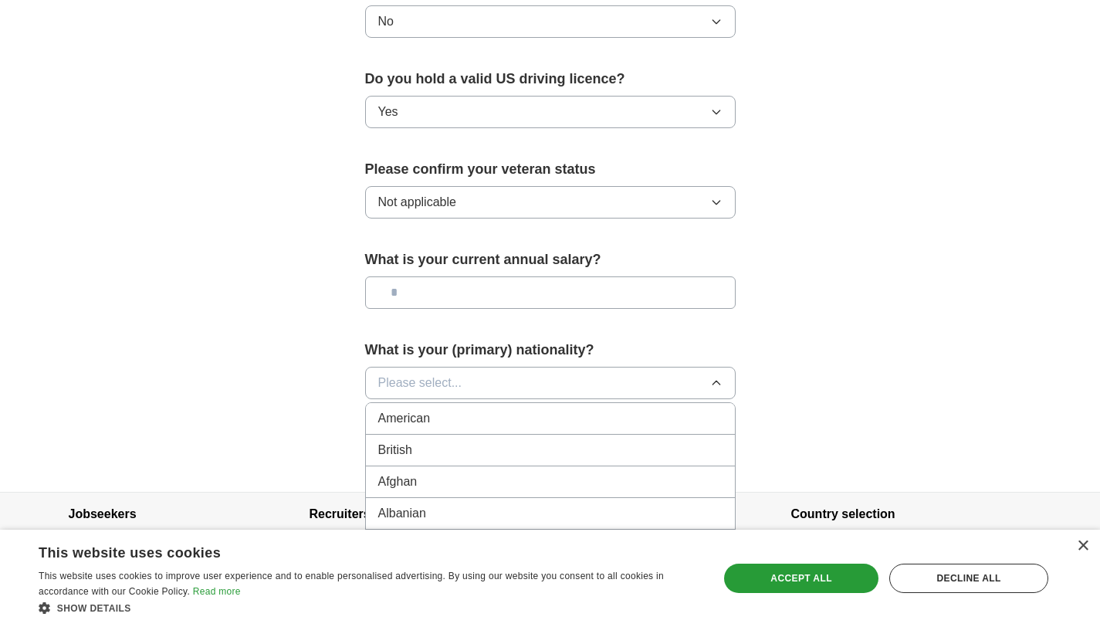
click at [451, 409] on div "American" at bounding box center [550, 418] width 344 height 19
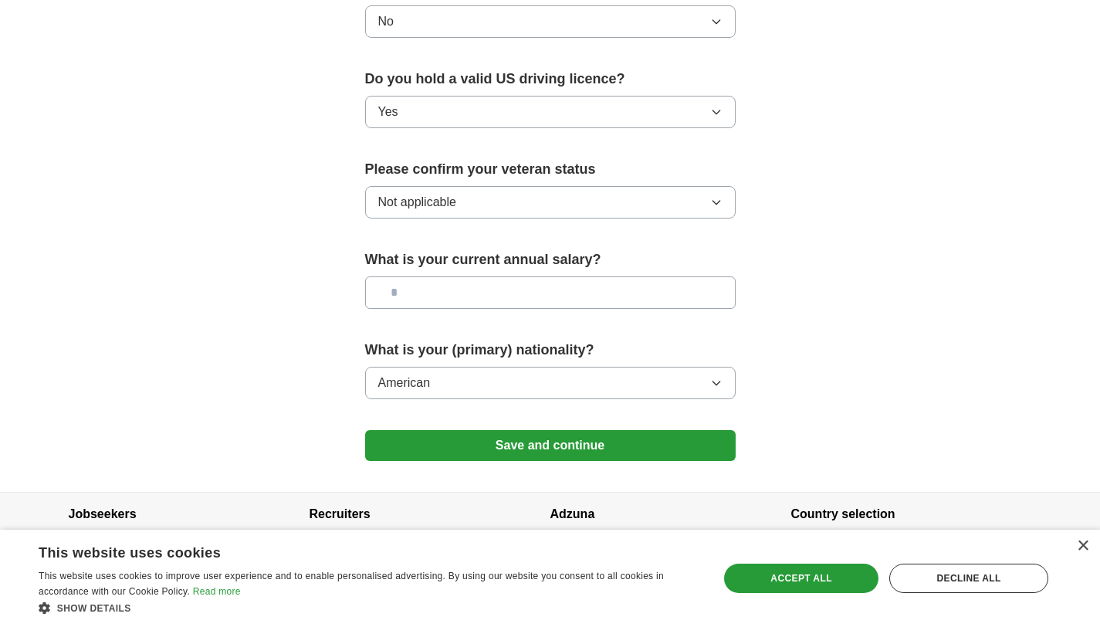
click at [492, 430] on button "Save and continue" at bounding box center [550, 445] width 370 height 31
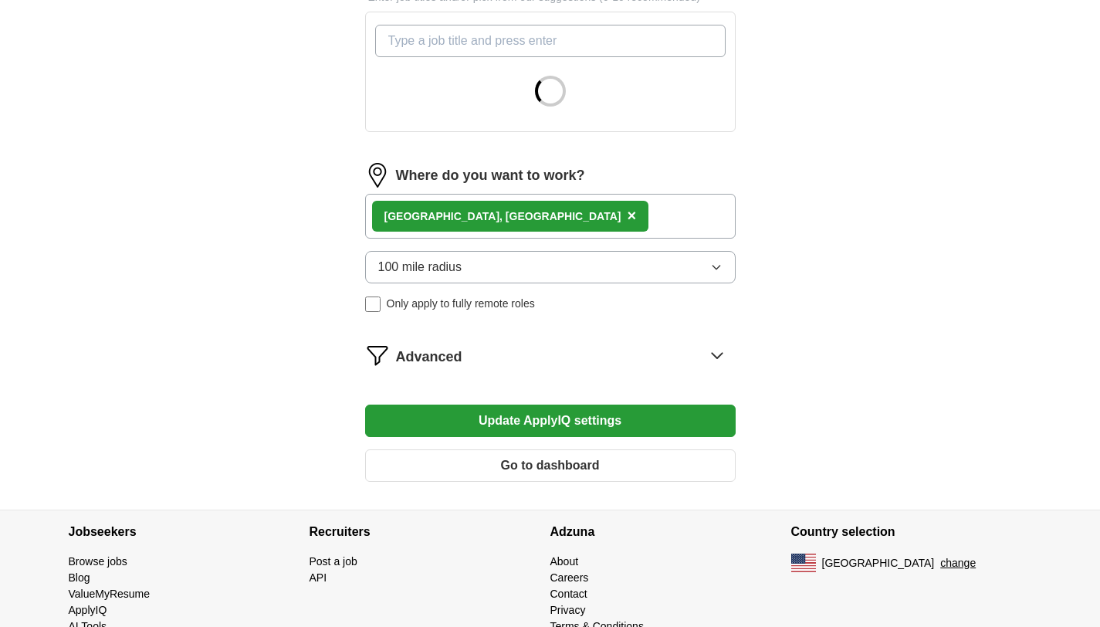
scroll to position [595, 0]
